Goal: Task Accomplishment & Management: Manage account settings

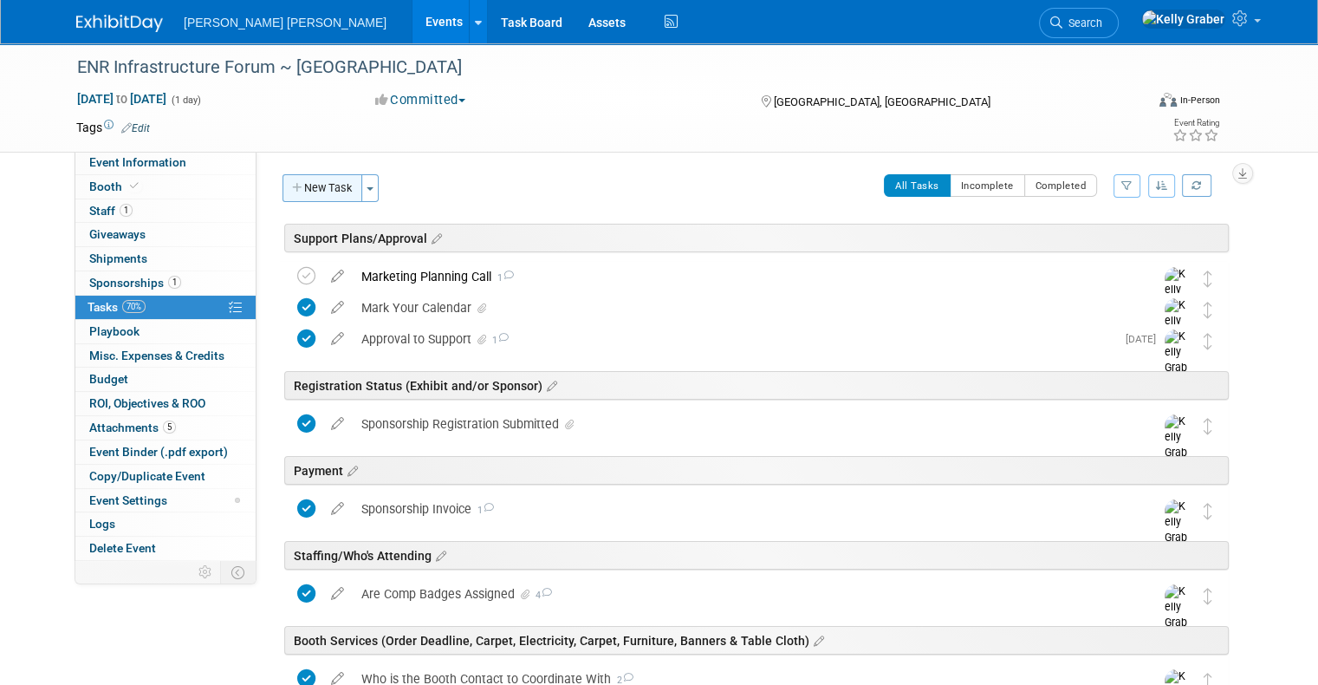
click at [309, 189] on button "New Task" at bounding box center [323, 188] width 80 height 28
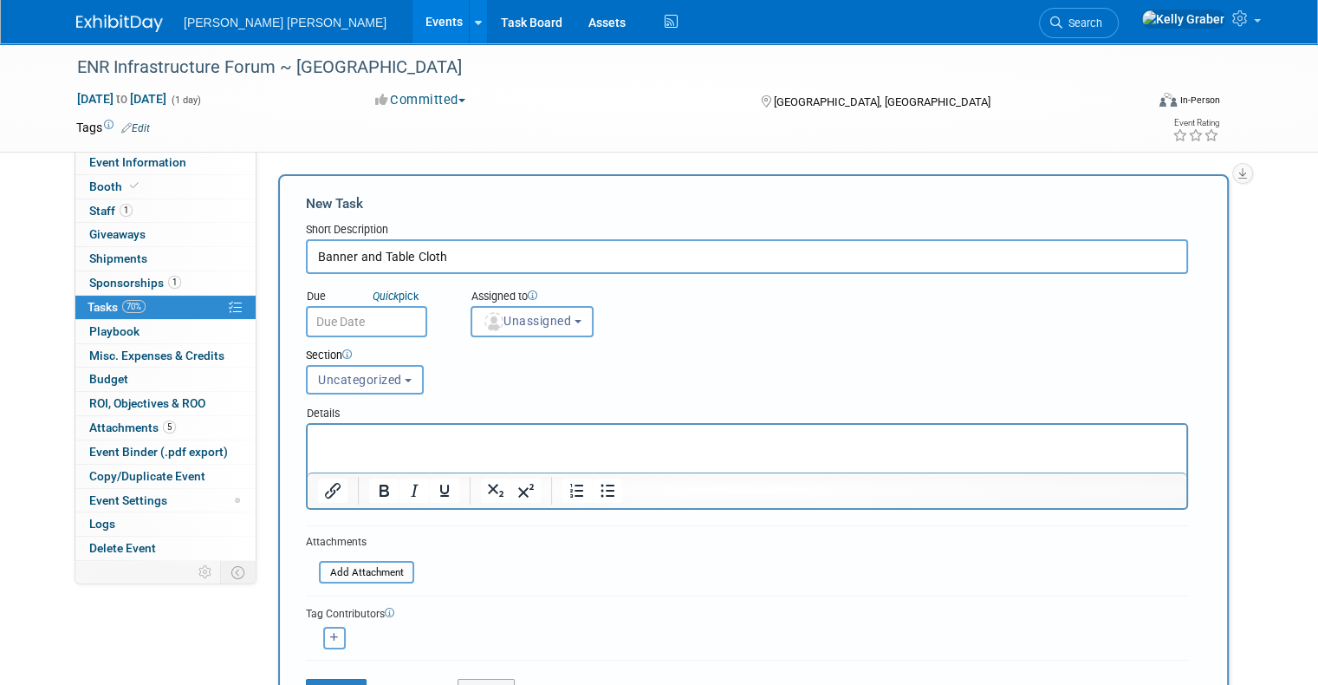
type input "Banner and Table Cloth"
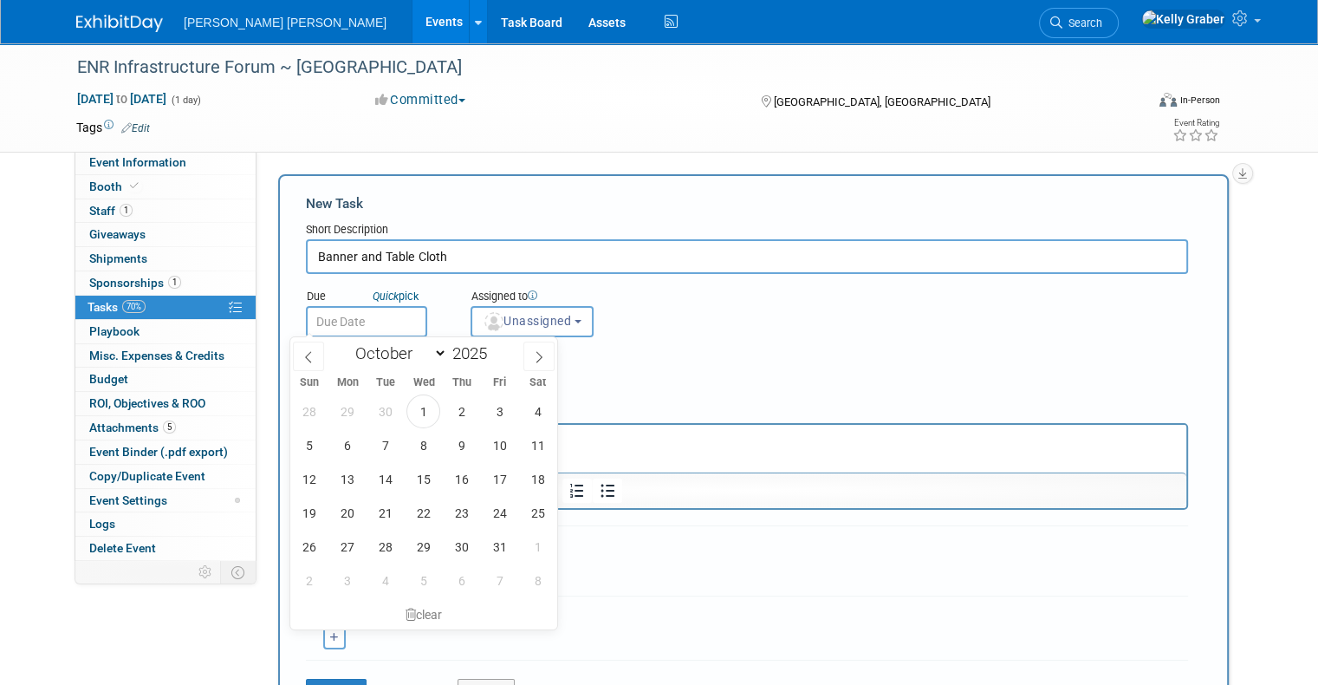
click at [365, 309] on input "text" at bounding box center [366, 321] width 121 height 31
click at [416, 406] on span "1" at bounding box center [423, 411] width 34 height 34
type input "[DATE]"
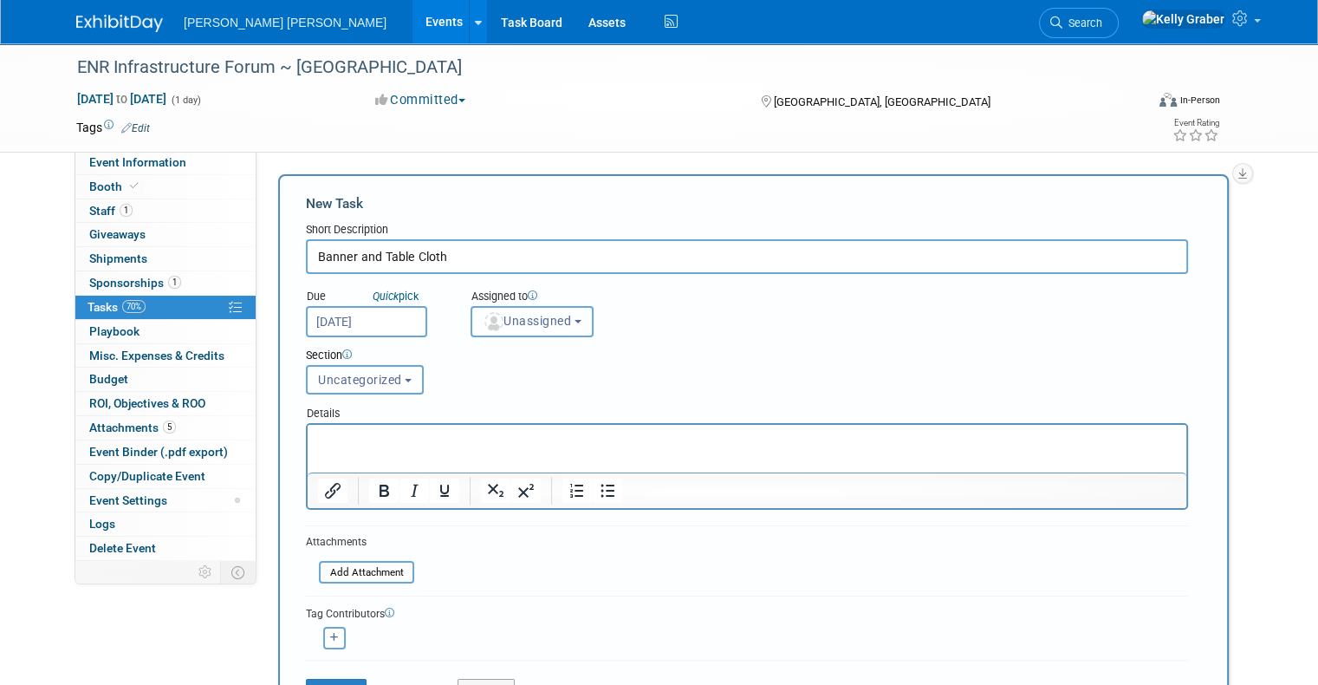
click at [496, 321] on span "Unassigned" at bounding box center [527, 321] width 88 height 14
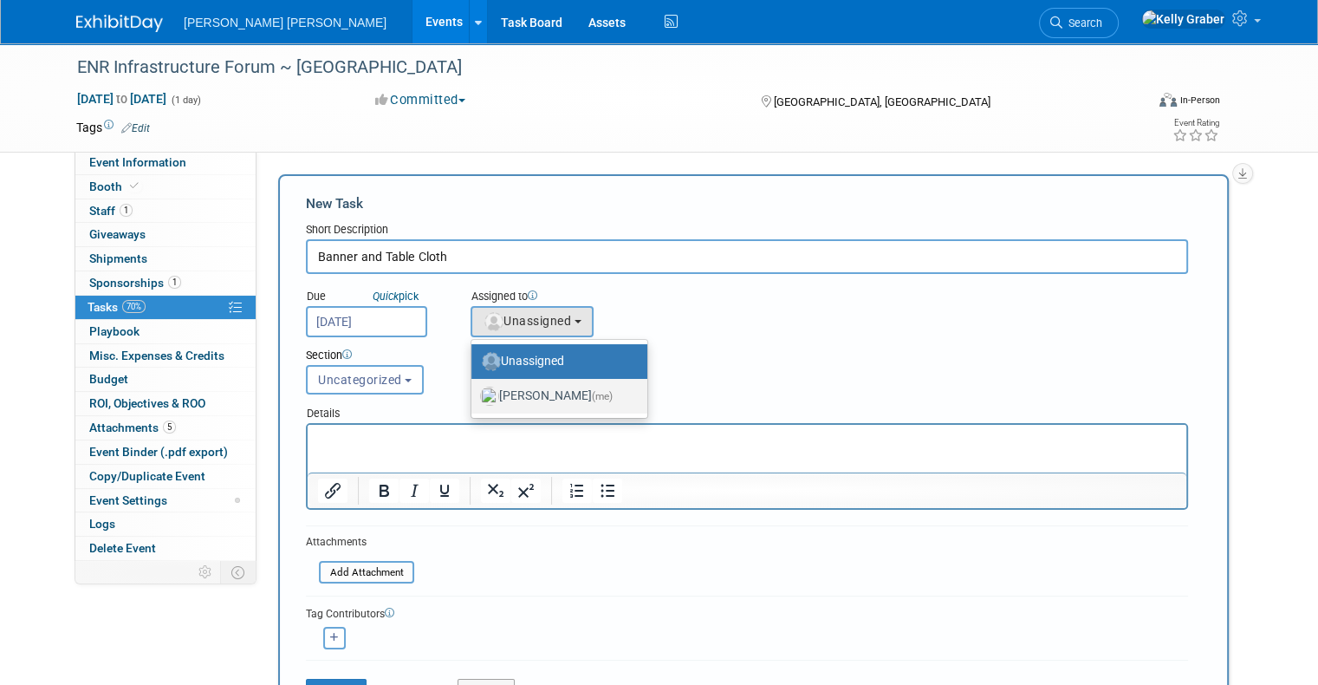
click at [499, 392] on label "[PERSON_NAME] (me)" at bounding box center [555, 396] width 150 height 28
click at [474, 392] on input "[PERSON_NAME] (me)" at bounding box center [468, 393] width 11 height 11
select select "ec37184c-c01f-4f21-939d-fe7fd02e2e7e"
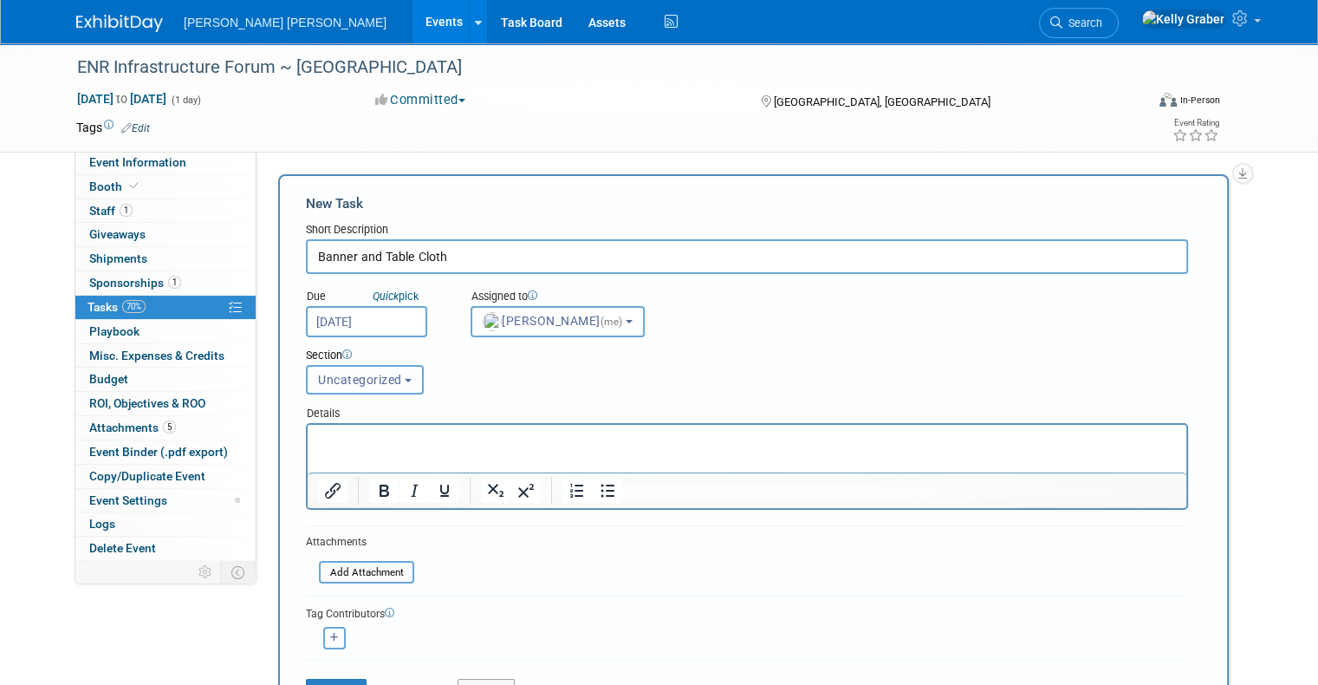
click at [362, 380] on span "Uncategorized" at bounding box center [360, 380] width 84 height 14
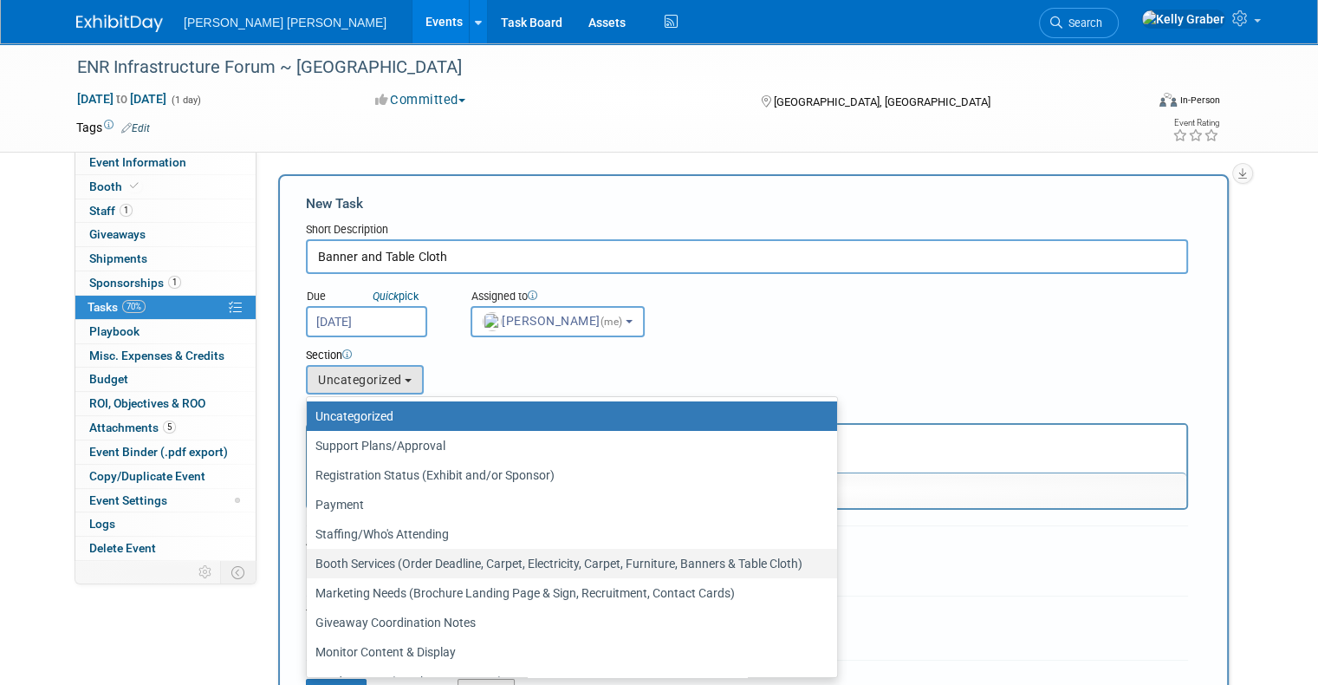
click at [357, 557] on label "Booth Services (Order Deadline, Carpet, Electricity, Carpet, Furniture, Banners…" at bounding box center [567, 563] width 504 height 23
click at [309, 558] on input "Booth Services (Order Deadline, Carpet, Electricity, Carpet, Furniture, Banners…" at bounding box center [303, 563] width 11 height 11
select select "11273120"
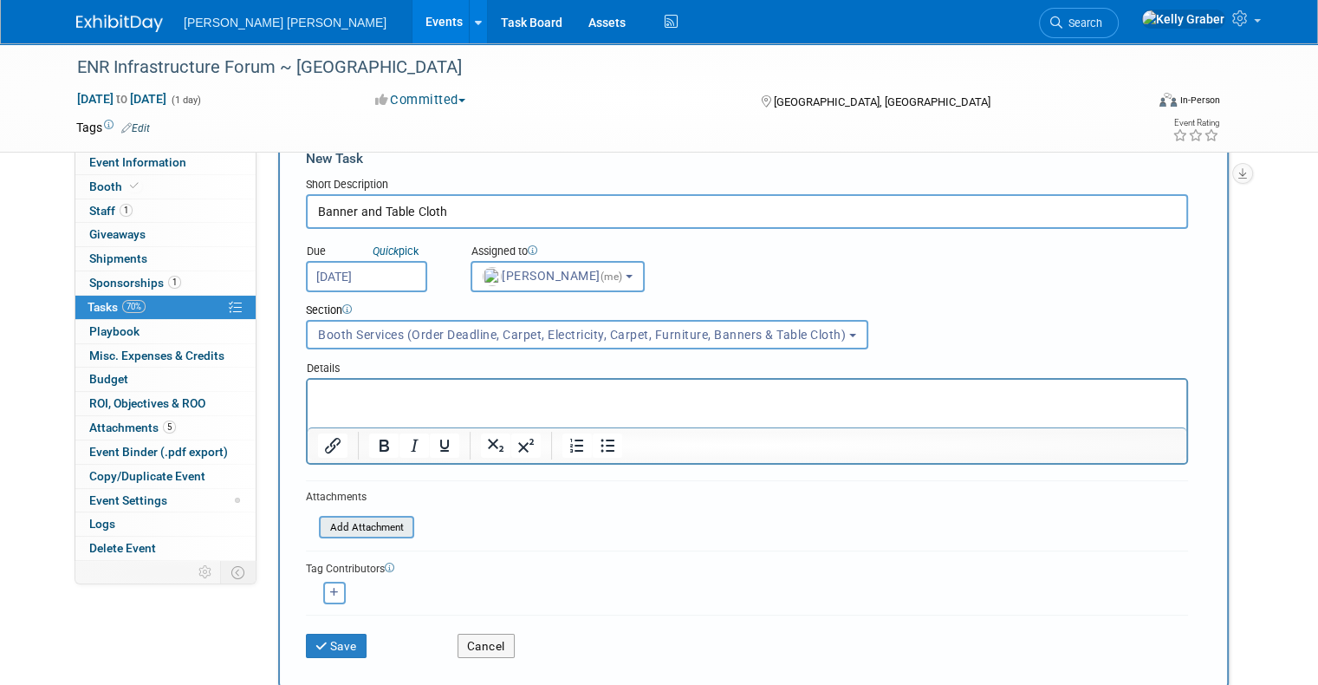
scroll to position [87, 0]
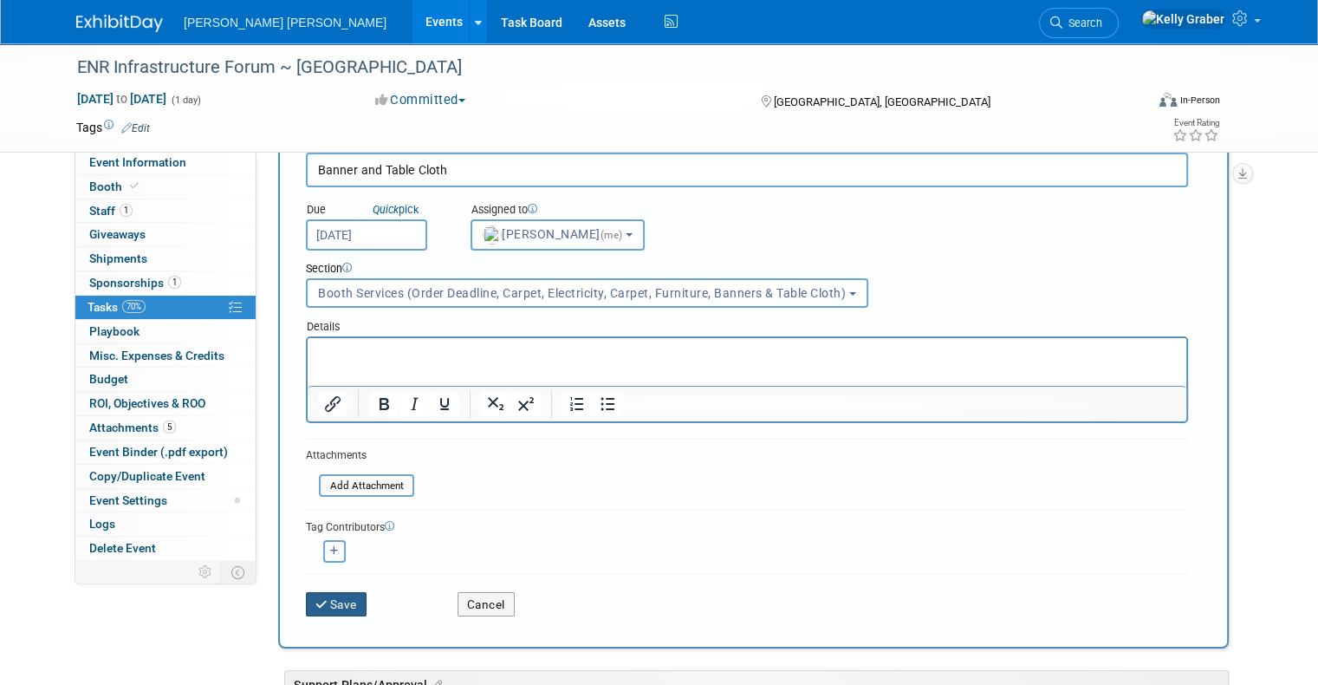
click at [333, 599] on button "Save" at bounding box center [336, 604] width 61 height 24
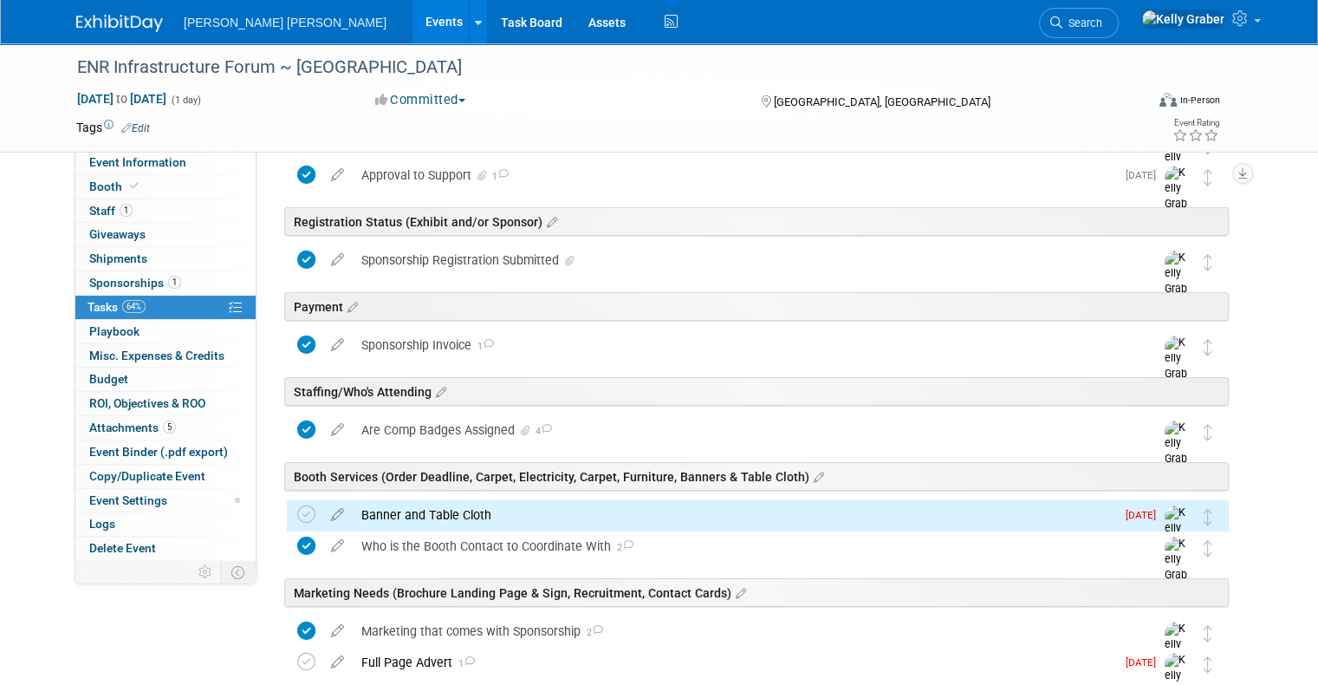
scroll to position [347, 0]
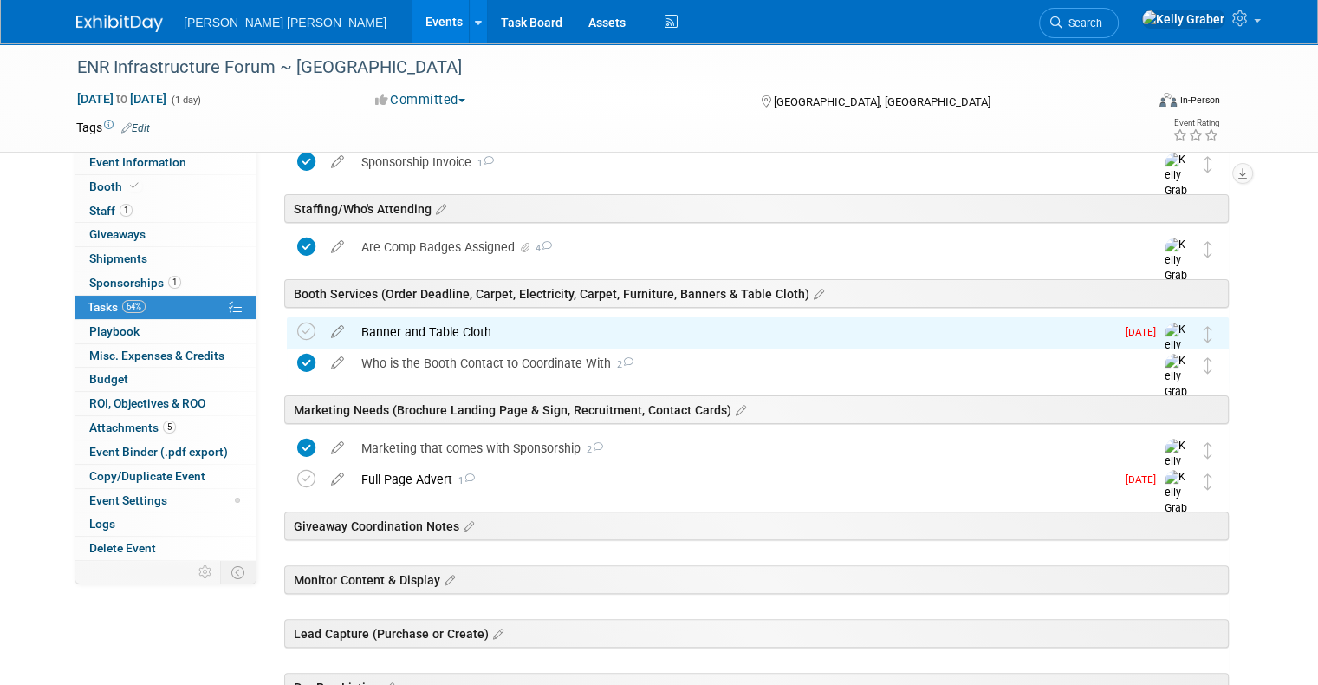
click at [452, 334] on div "Banner and Table Cloth" at bounding box center [734, 331] width 763 height 29
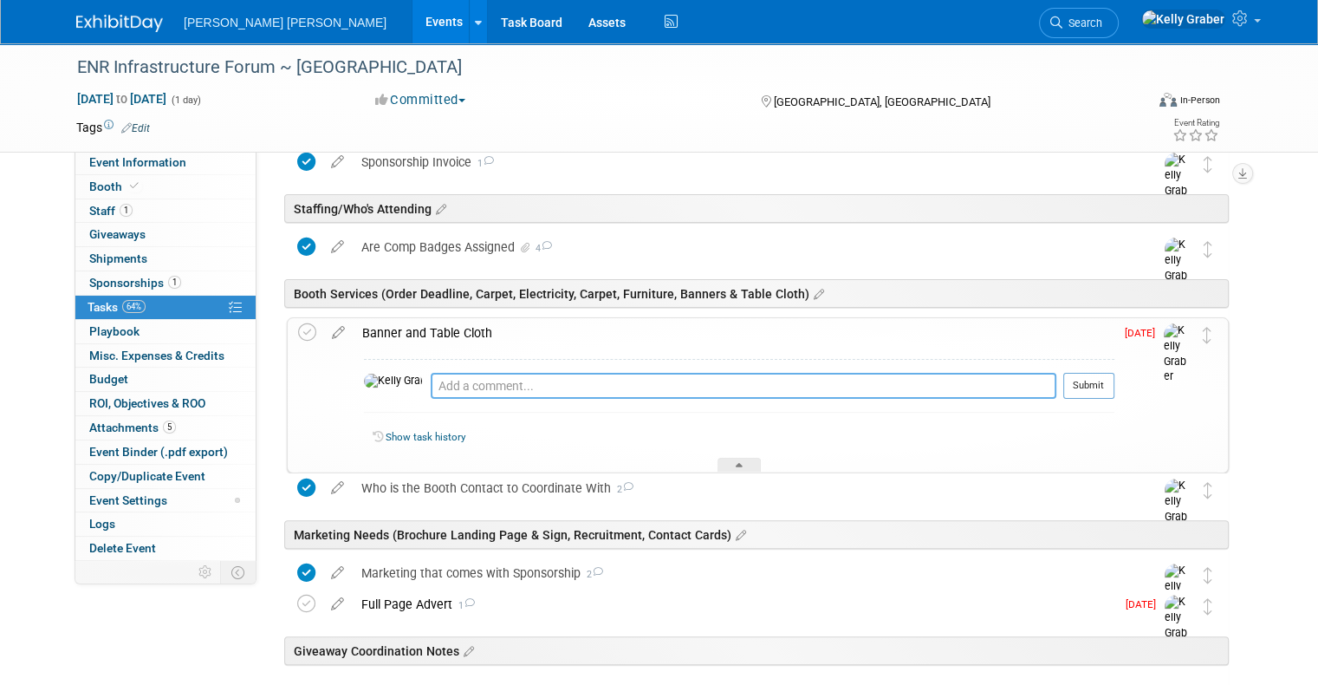
click at [447, 386] on textarea at bounding box center [744, 386] width 626 height 26
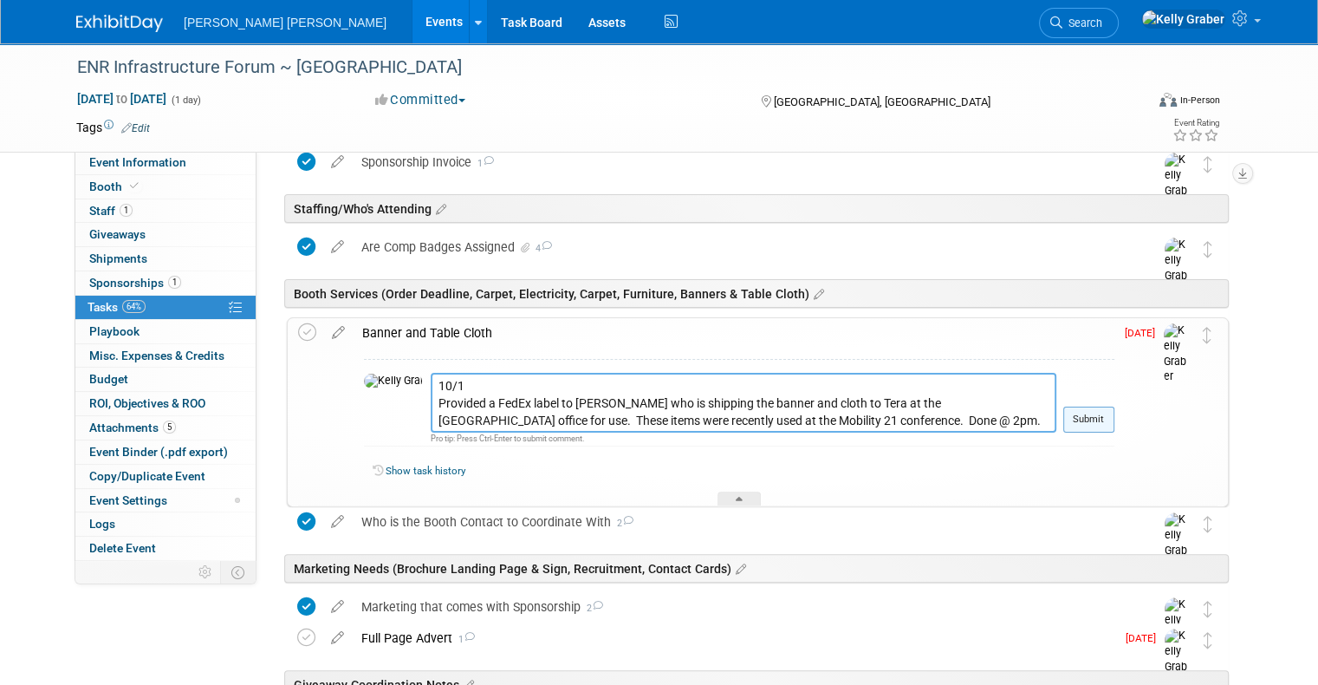
type textarea "10/1 Provided a FedEx label to [PERSON_NAME] who is shipping the banner and clo…"
click at [1115, 425] on button "Submit" at bounding box center [1088, 419] width 51 height 26
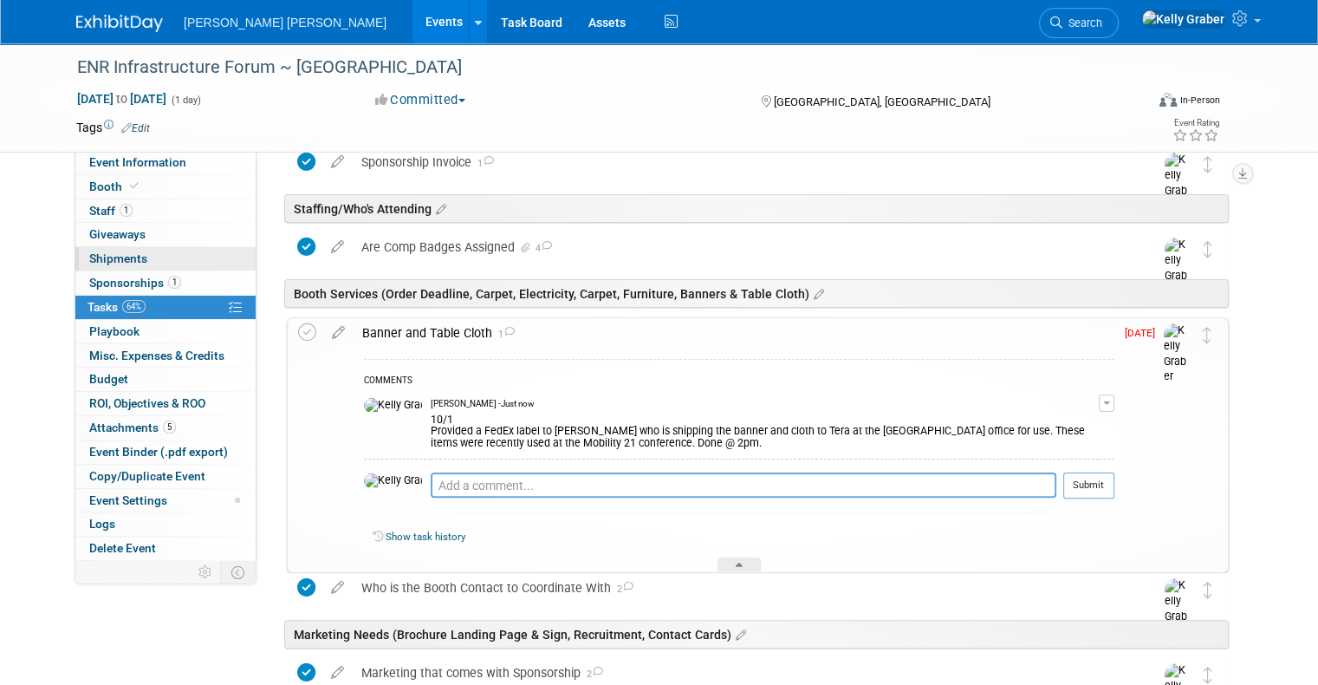
click at [104, 251] on span "Shipments 0" at bounding box center [118, 258] width 58 height 14
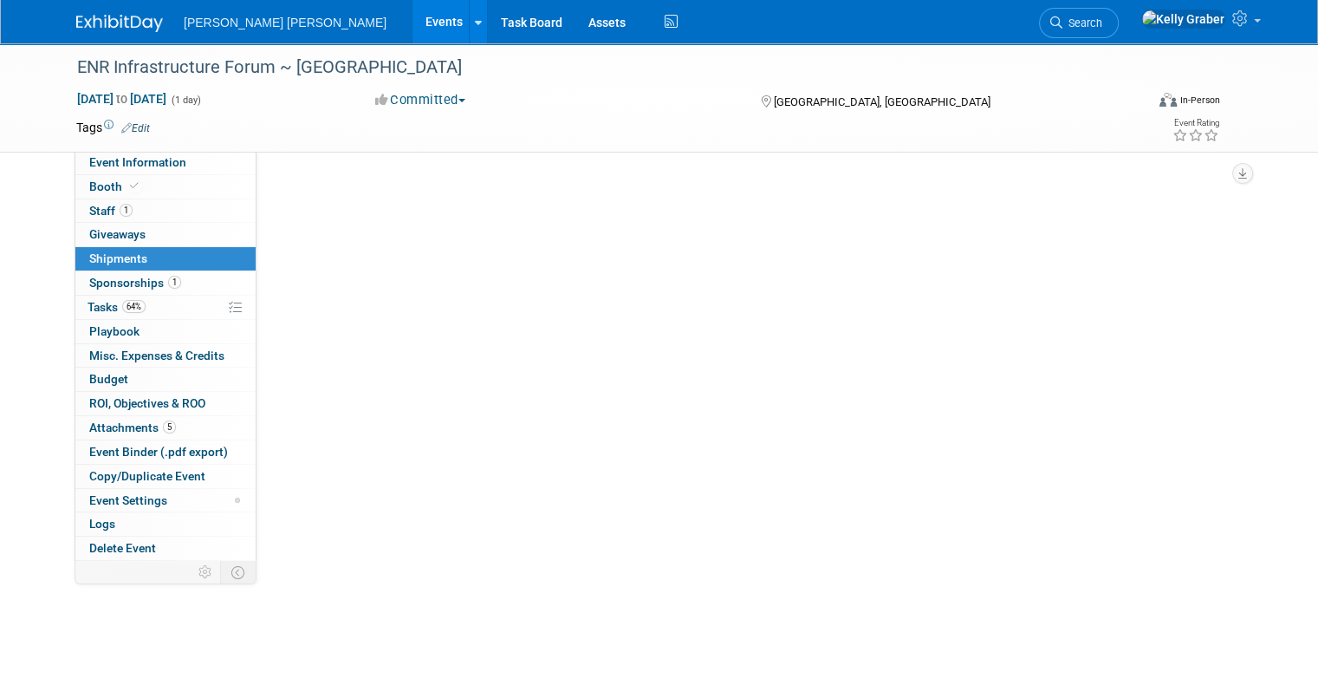
scroll to position [0, 0]
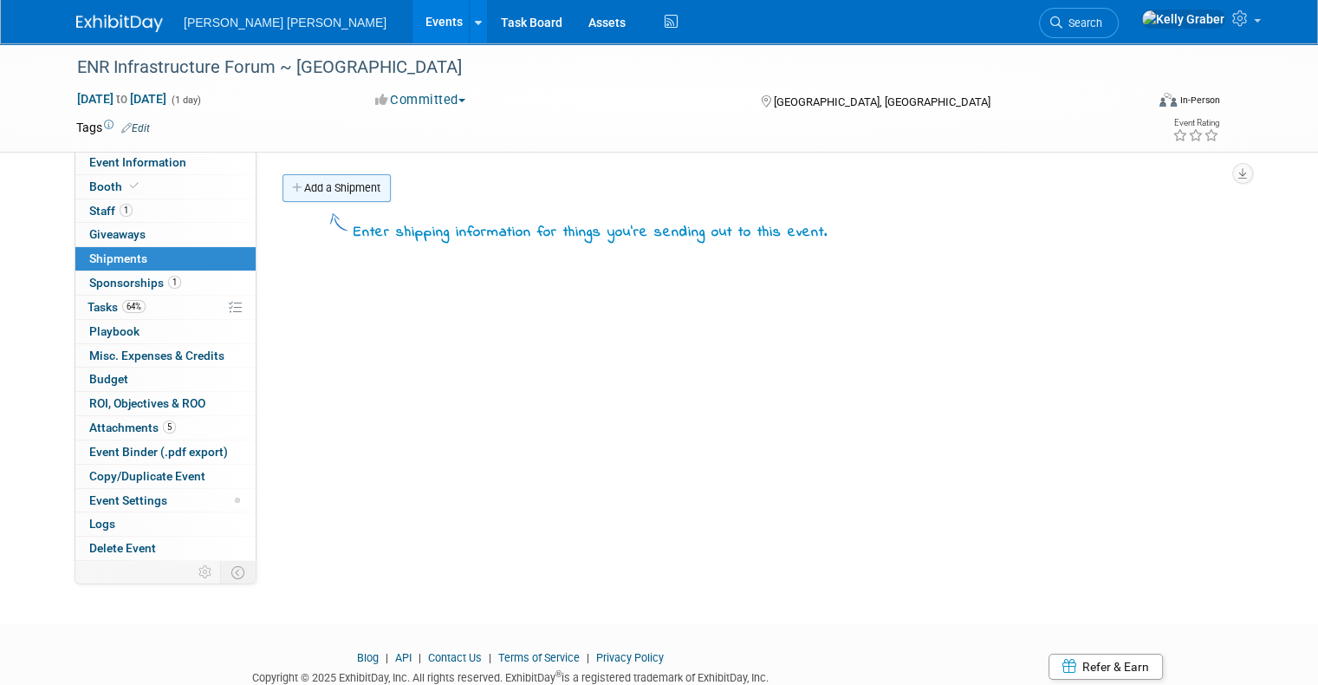
click at [301, 195] on link "Add a Shipment" at bounding box center [337, 188] width 108 height 28
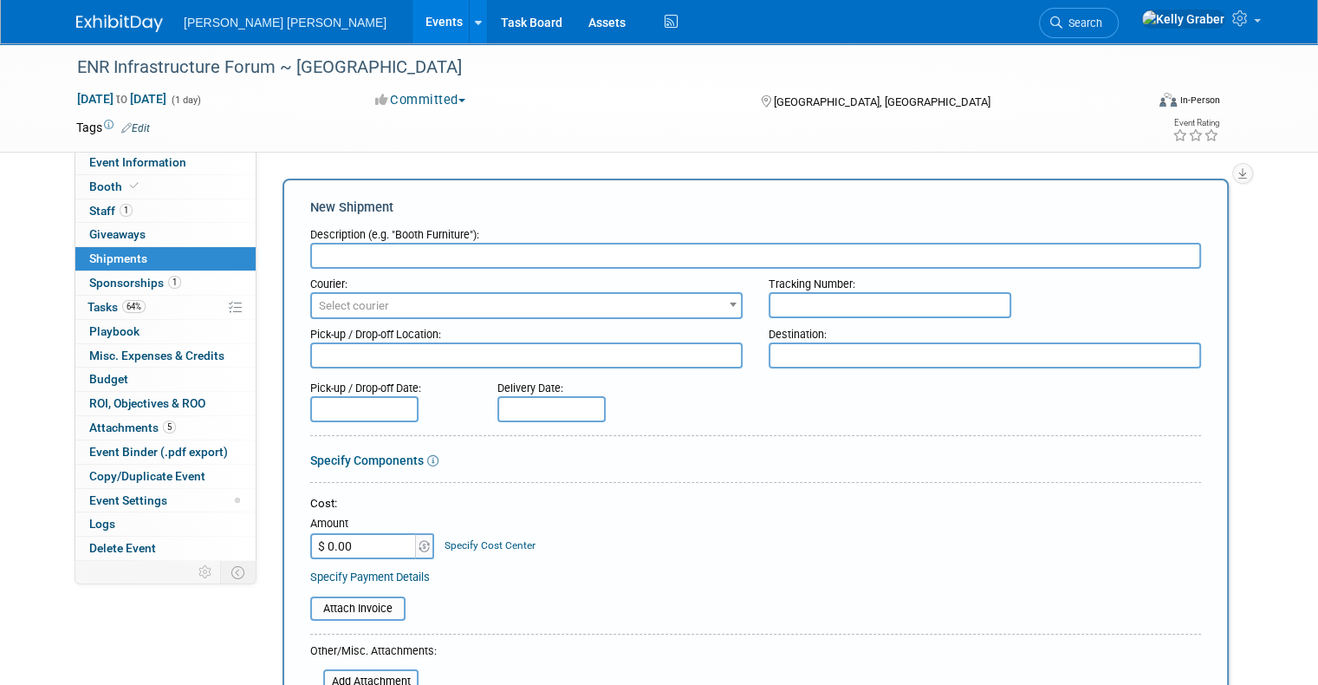
click at [367, 245] on input "text" at bounding box center [755, 256] width 891 height 26
type input "a"
type input "Banner and Cloth from Orange Office/[PERSON_NAME]"
click at [790, 307] on input "text" at bounding box center [890, 305] width 243 height 26
paste input "8848 3002 2736"
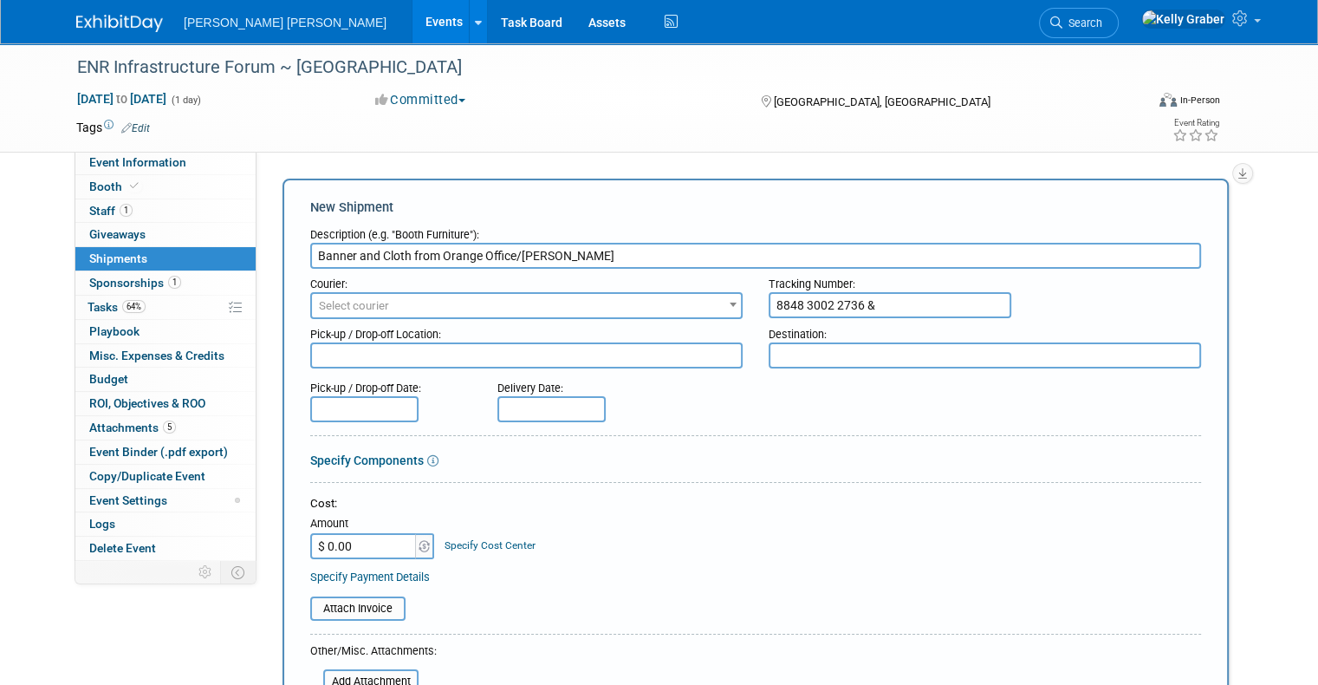
paste input "8848 3002 2747"
type input "8848 3002 2736 & 8848 3002 2747"
click at [439, 359] on textarea at bounding box center [526, 355] width 432 height 26
type textarea "Orange Area FedEx"
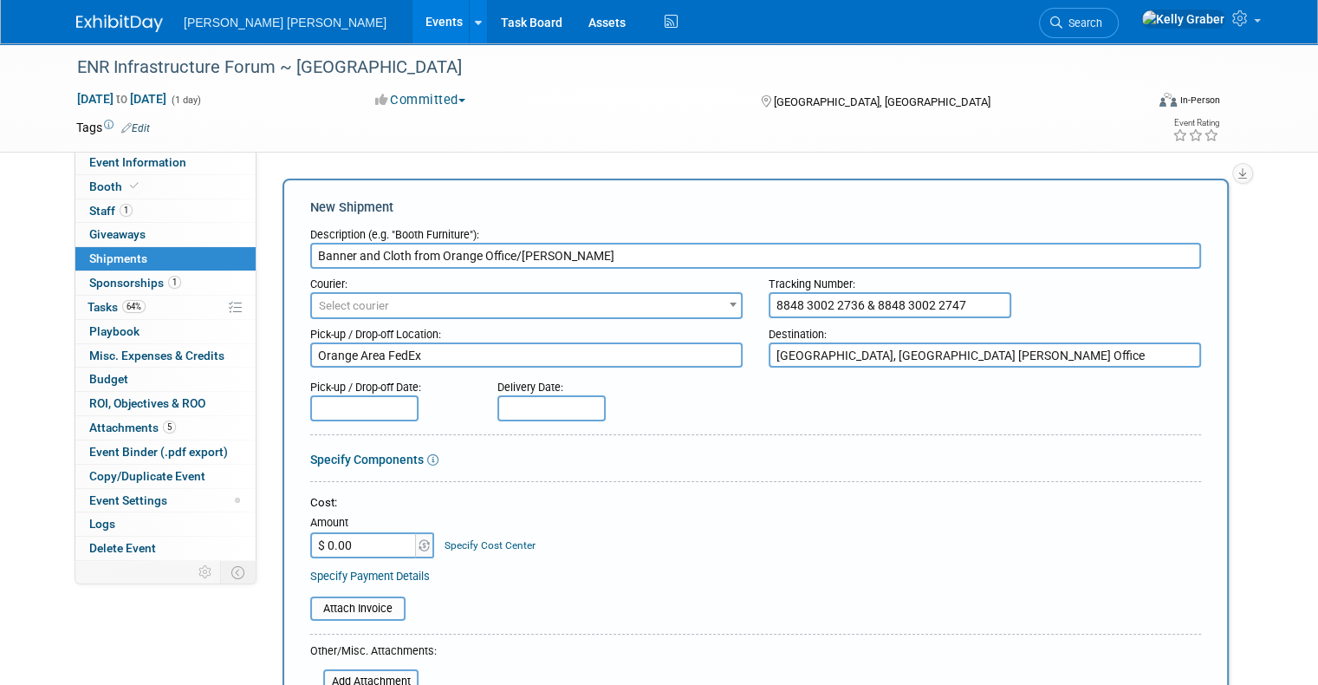
type textarea "[GEOGRAPHIC_DATA], [GEOGRAPHIC_DATA] [PERSON_NAME] Office"
click at [497, 411] on input "text" at bounding box center [551, 408] width 108 height 26
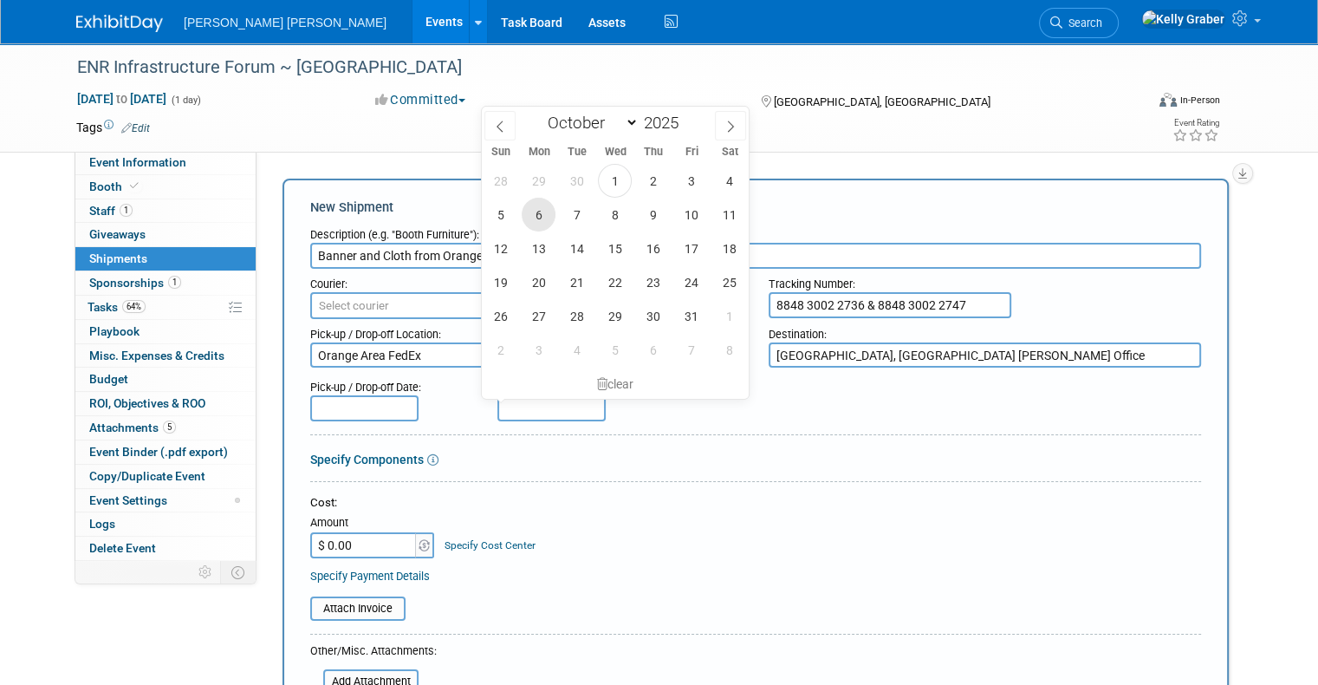
click at [547, 213] on span "6" at bounding box center [539, 215] width 34 height 34
type input "[DATE]"
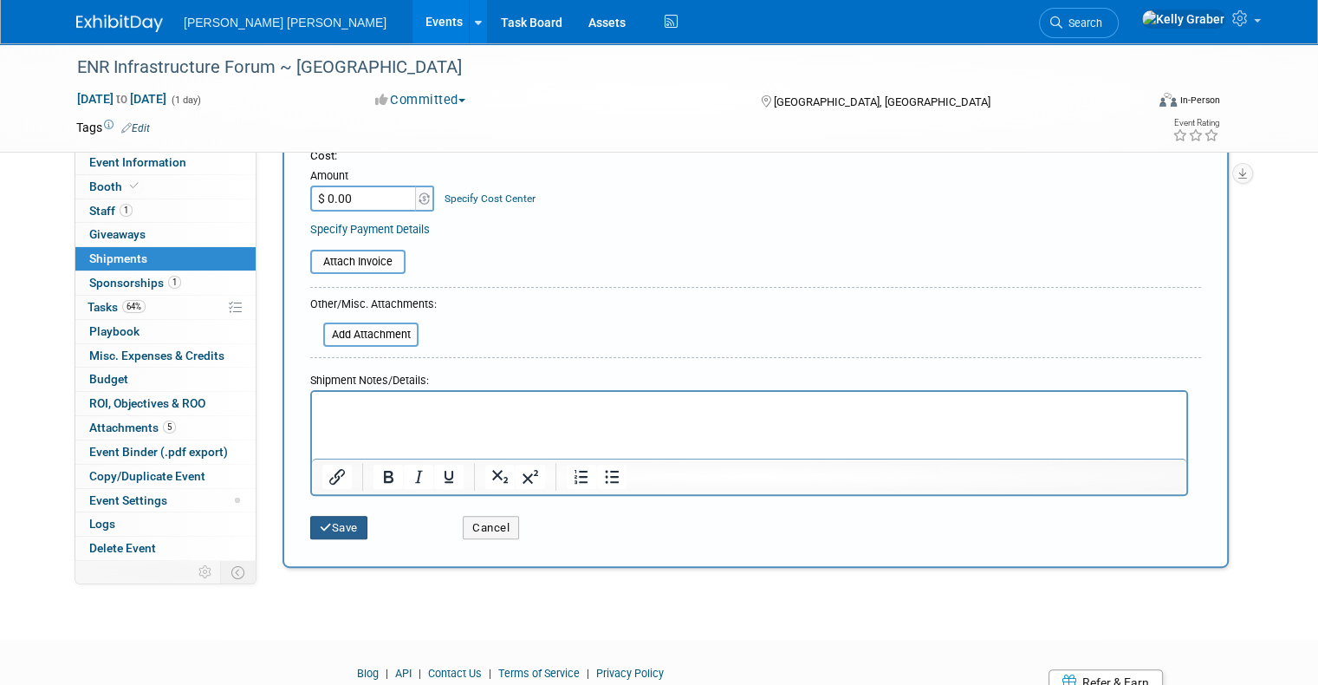
click at [322, 520] on button "Save" at bounding box center [338, 528] width 57 height 24
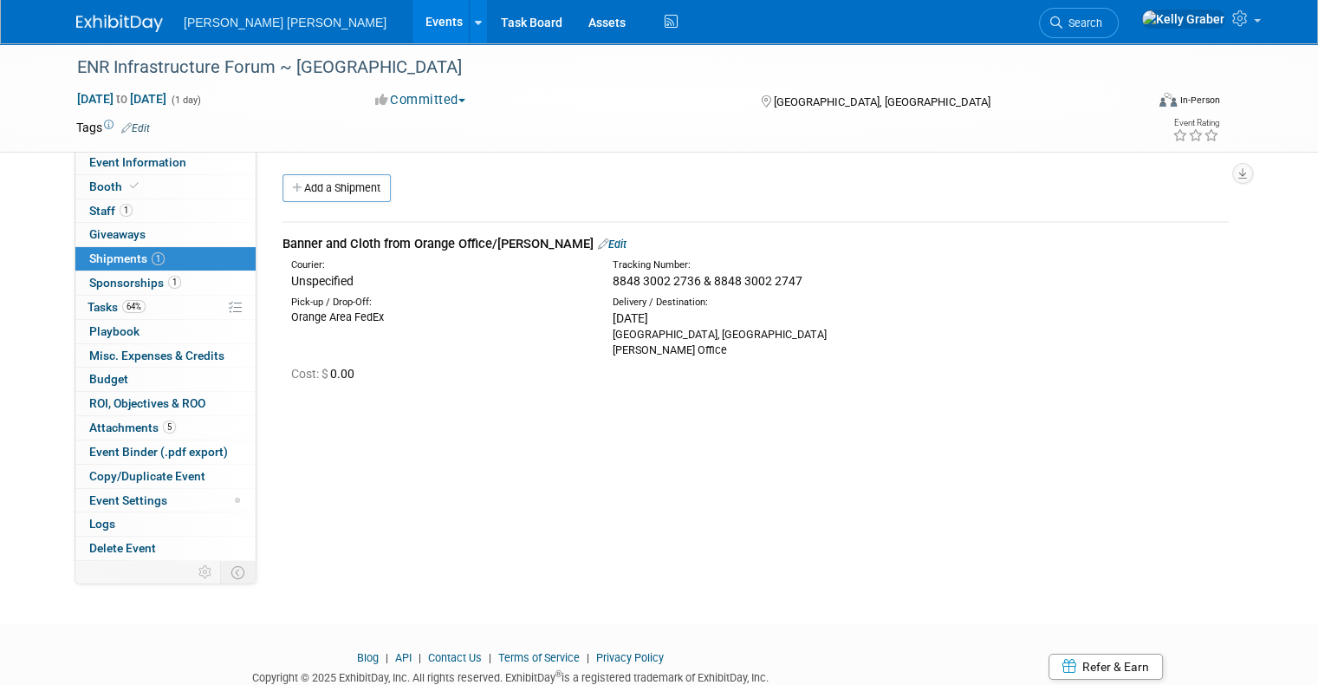
click at [334, 241] on div "Banner and Cloth from Orange Office/[PERSON_NAME] Edit" at bounding box center [756, 244] width 946 height 18
click at [598, 241] on link "Edit" at bounding box center [612, 243] width 29 height 13
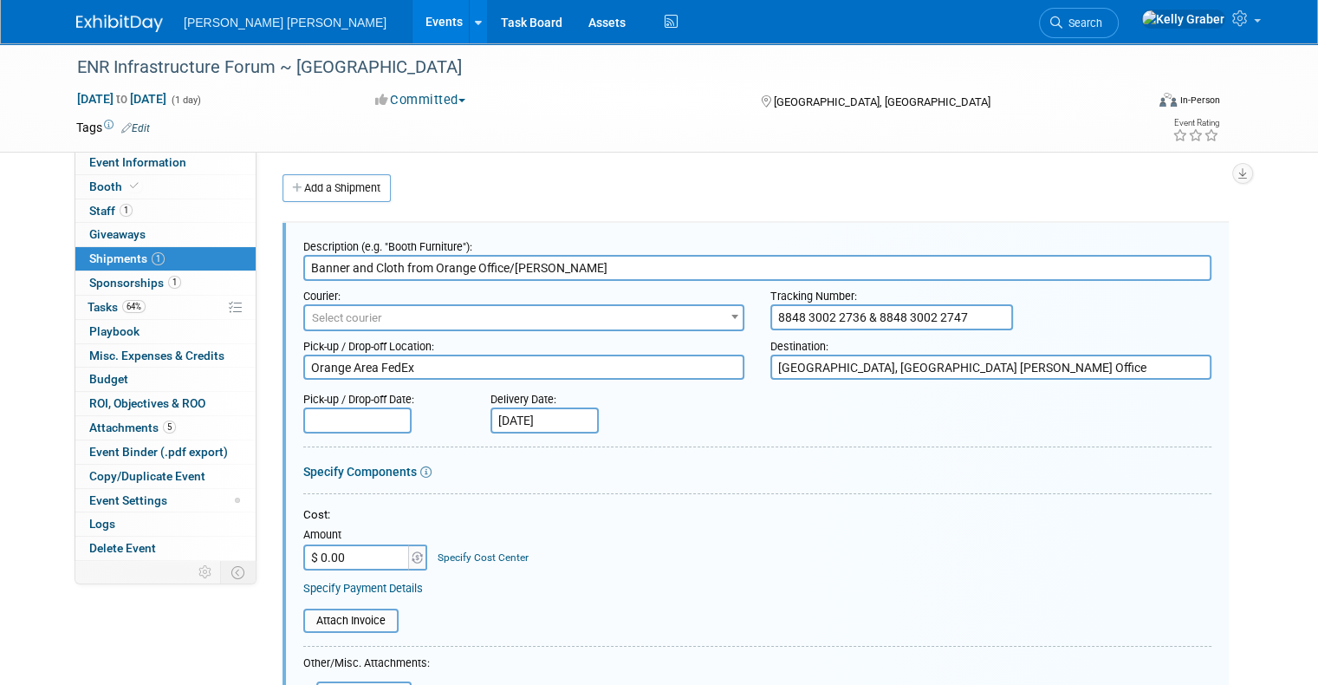
click at [378, 315] on span "Select courier" at bounding box center [524, 318] width 438 height 24
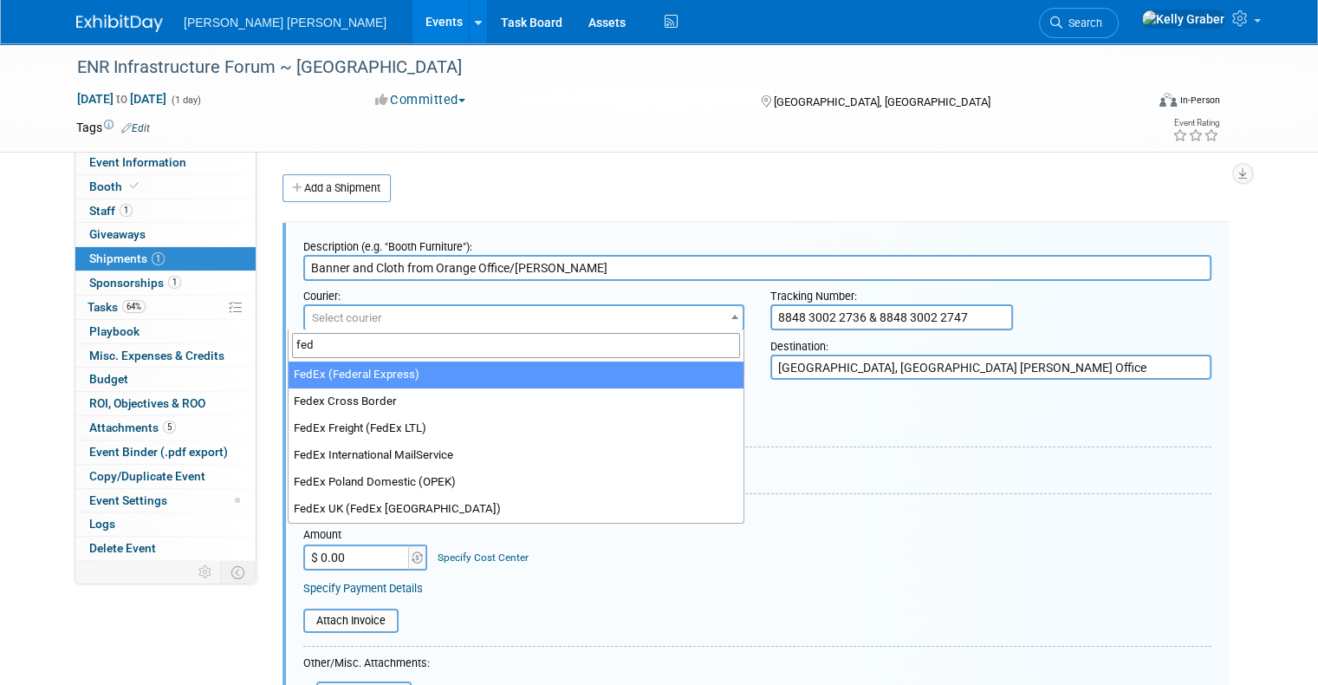
type input "fed"
select select "206"
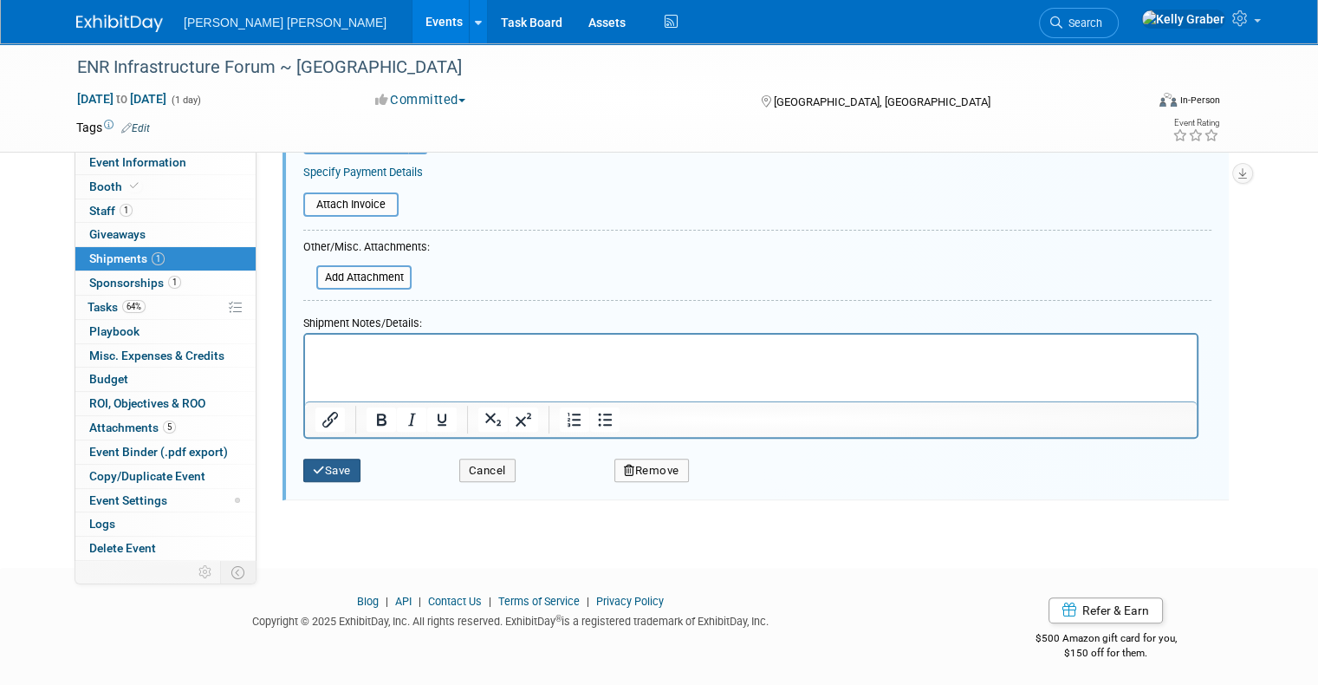
click at [326, 461] on button "Save" at bounding box center [331, 470] width 57 height 24
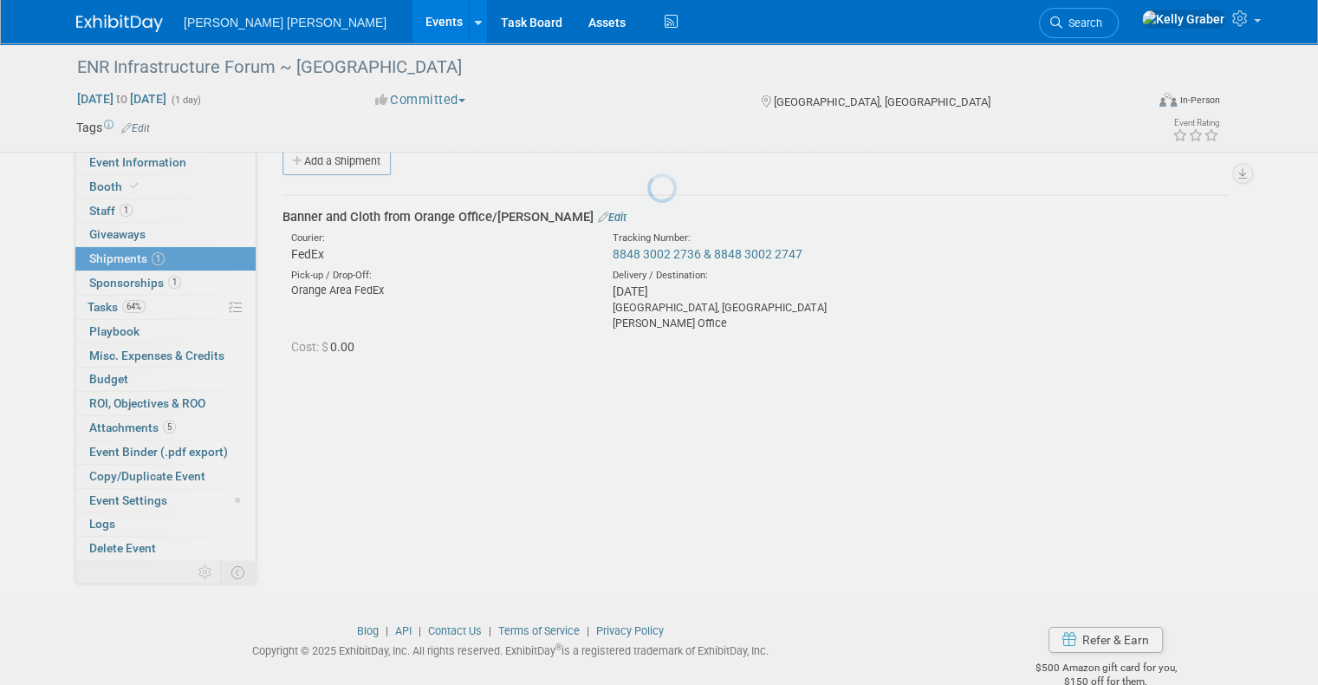
scroll to position [25, 0]
